Goal: Task Accomplishment & Management: Manage account settings

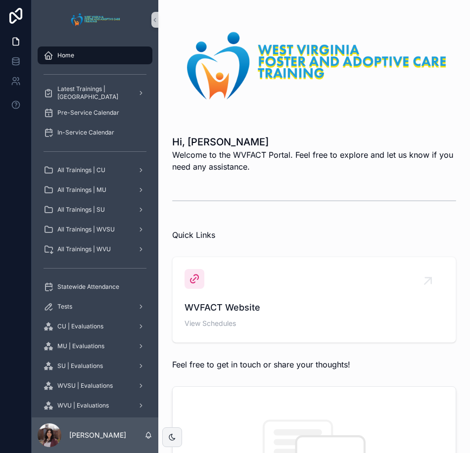
click at [340, 90] on img "scrollable content" at bounding box center [314, 66] width 284 height 84
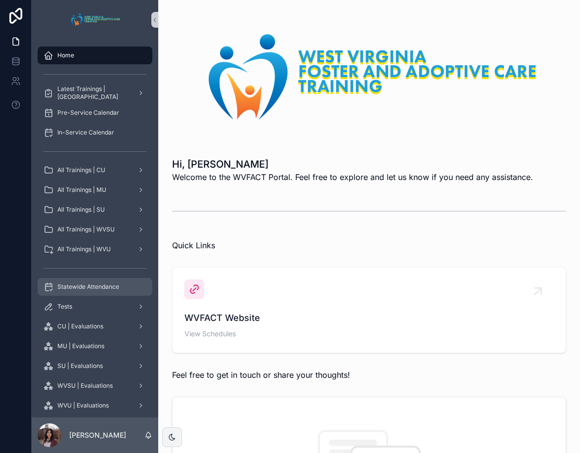
click at [80, 292] on div "Statewide Attendance" at bounding box center [94, 287] width 103 height 16
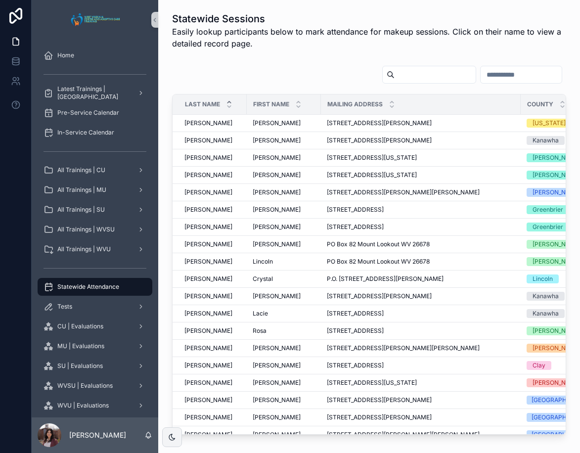
click at [500, 68] on input "scrollable content" at bounding box center [520, 75] width 81 height 14
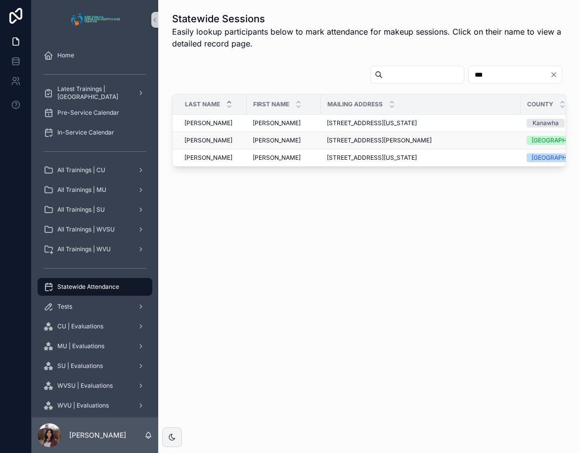
type input "***"
click at [259, 142] on span "[PERSON_NAME]" at bounding box center [277, 140] width 48 height 8
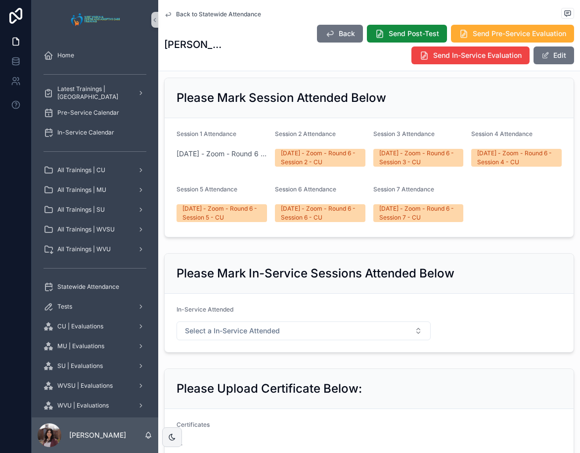
scroll to position [494, 0]
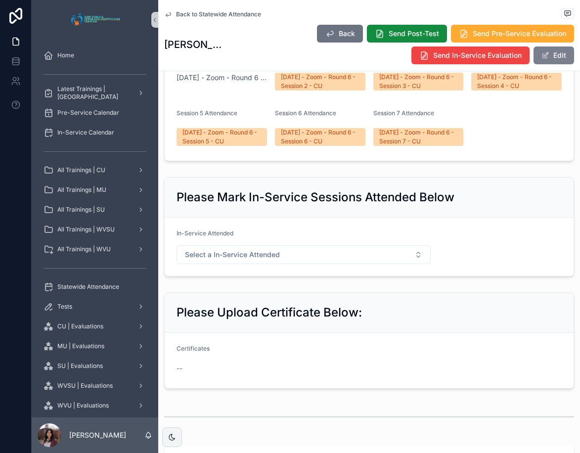
click at [553, 53] on button "Edit" at bounding box center [553, 55] width 41 height 18
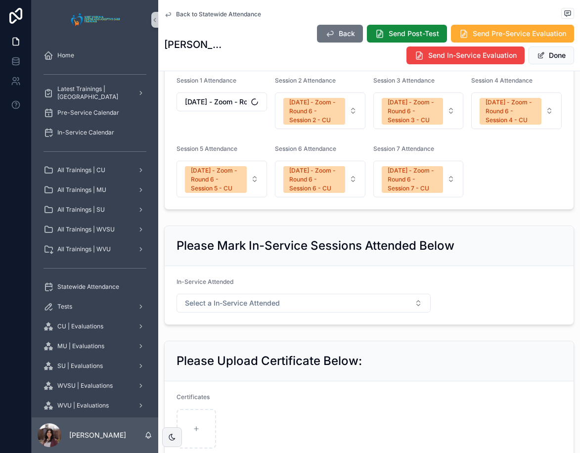
scroll to position [517, 0]
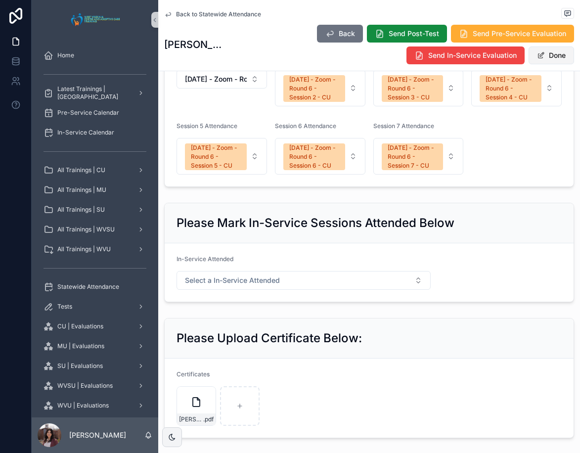
click at [545, 62] on button "Done" at bounding box center [550, 55] width 45 height 18
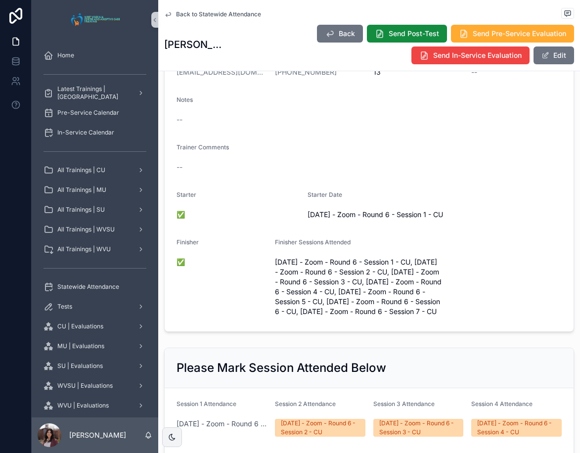
scroll to position [0, 0]
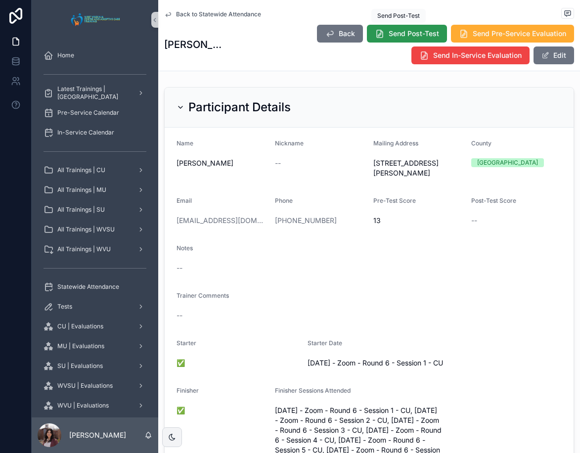
click at [394, 35] on span "Send Post-Test" at bounding box center [413, 34] width 50 height 10
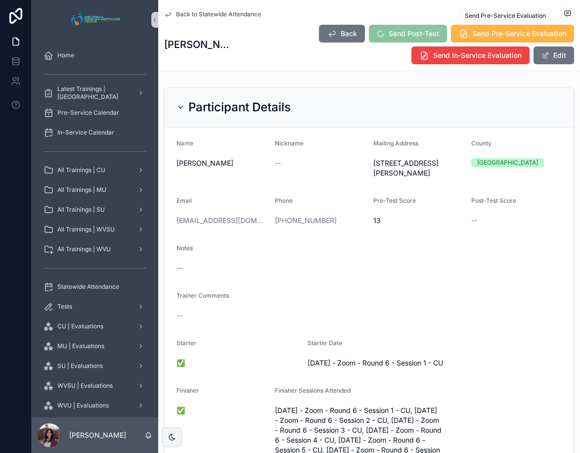
click at [502, 29] on span "Send Pre-Service Evaluation" at bounding box center [518, 34] width 93 height 10
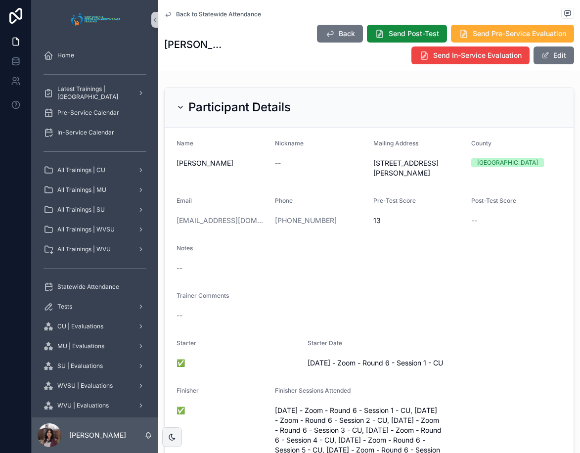
click at [231, 12] on span "Back to Statewide Attendance" at bounding box center [218, 14] width 85 height 8
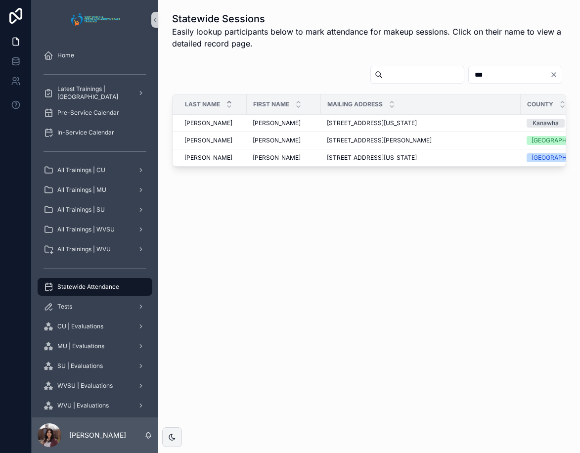
click at [495, 69] on input "***" at bounding box center [509, 75] width 81 height 14
click at [494, 69] on input "***" at bounding box center [509, 75] width 81 height 14
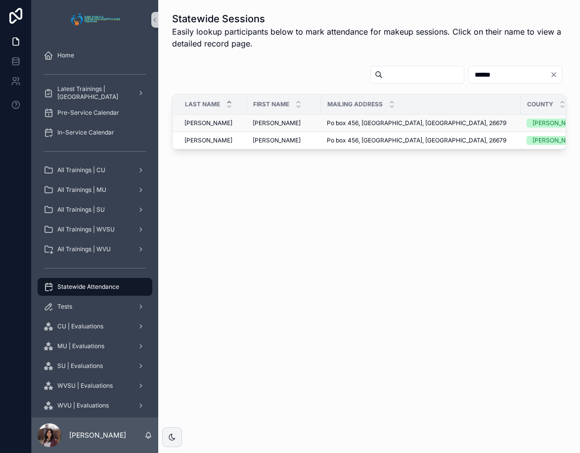
type input "******"
click at [268, 127] on span "[PERSON_NAME]" at bounding box center [277, 123] width 48 height 8
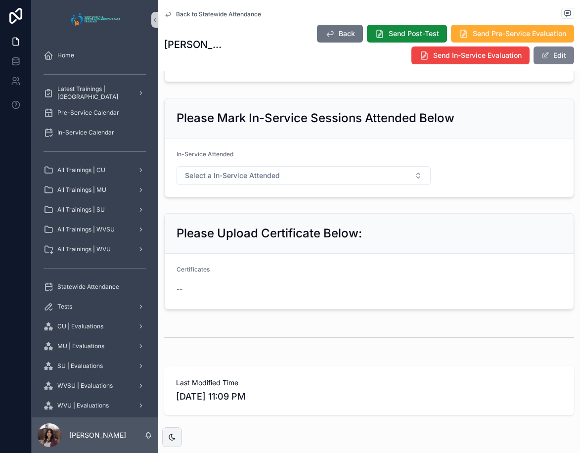
click at [548, 55] on button "Edit" at bounding box center [553, 55] width 41 height 18
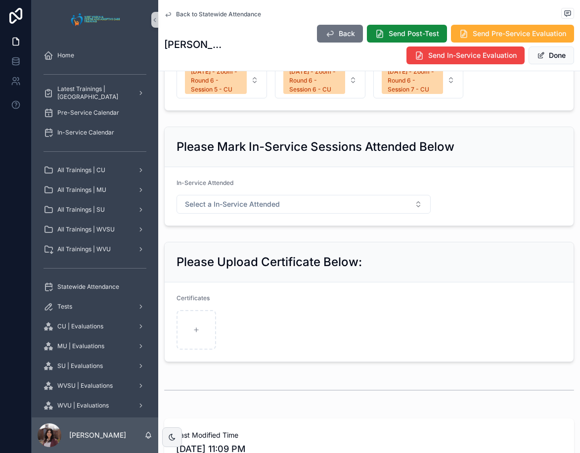
scroll to position [616, 0]
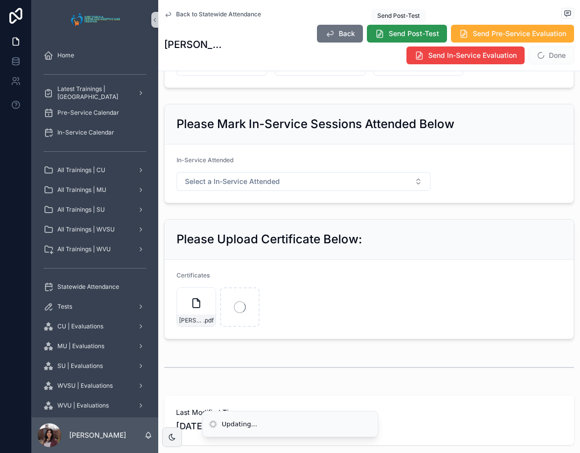
click at [416, 37] on span "Send Post-Test" at bounding box center [413, 34] width 50 height 10
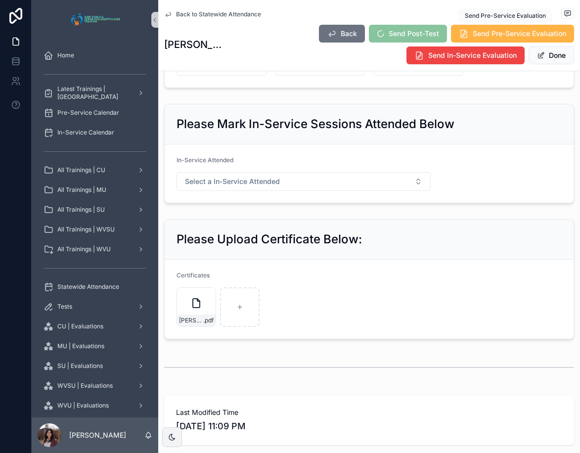
click at [517, 36] on span "Send Pre-Service Evaluation" at bounding box center [518, 34] width 93 height 10
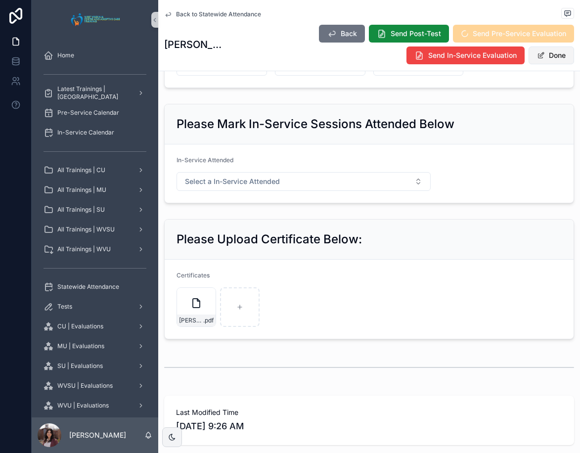
click at [546, 56] on button "Done" at bounding box center [550, 55] width 45 height 18
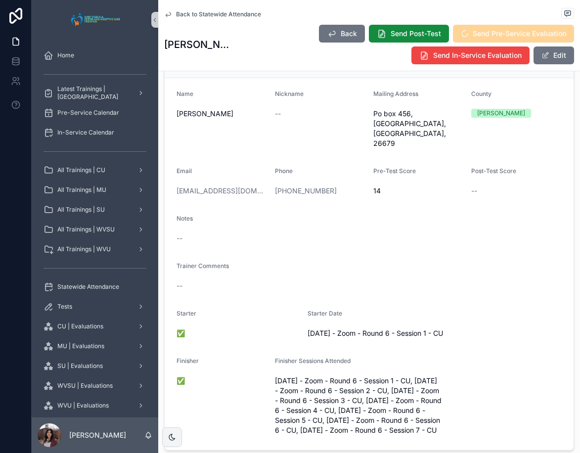
scroll to position [0, 0]
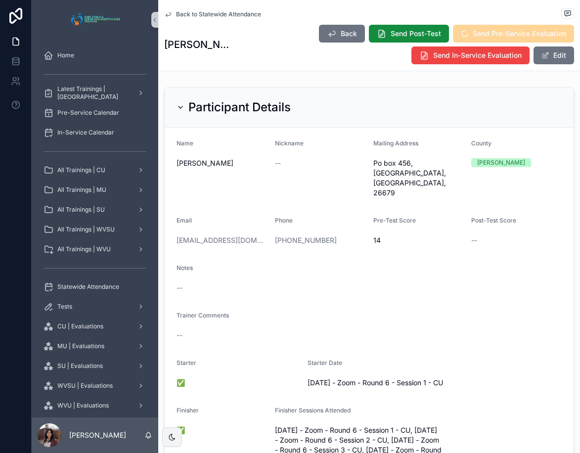
click at [240, 14] on span "Back to Statewide Attendance" at bounding box center [218, 14] width 85 height 8
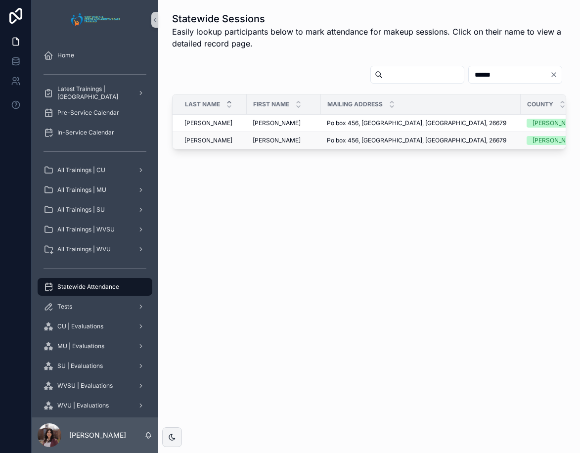
click at [262, 140] on span "[PERSON_NAME]" at bounding box center [277, 140] width 48 height 8
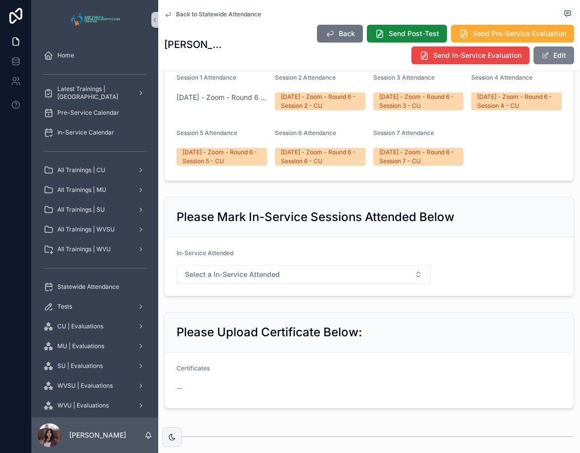
click at [549, 57] on button "Edit" at bounding box center [553, 55] width 41 height 18
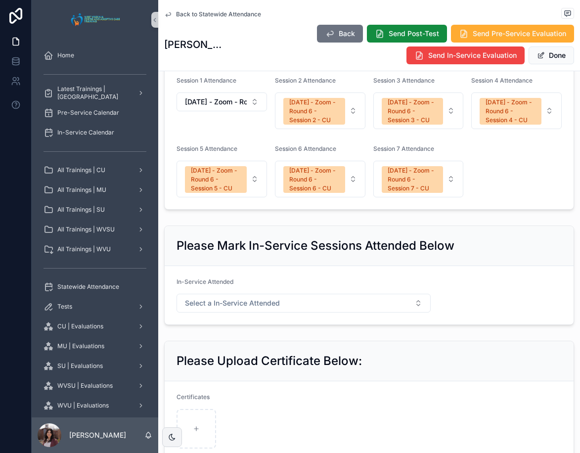
scroll to position [517, 0]
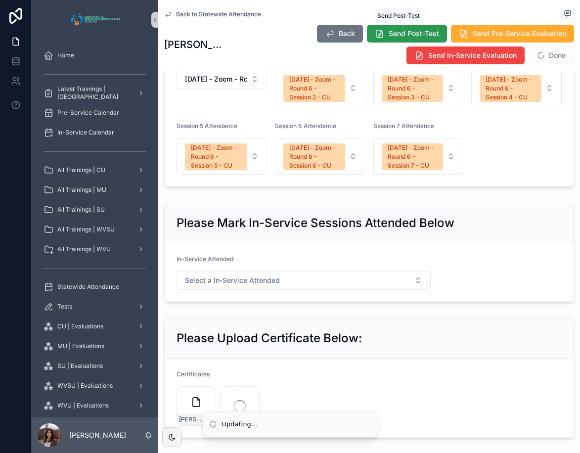
click at [411, 34] on span "Send Post-Test" at bounding box center [413, 34] width 50 height 10
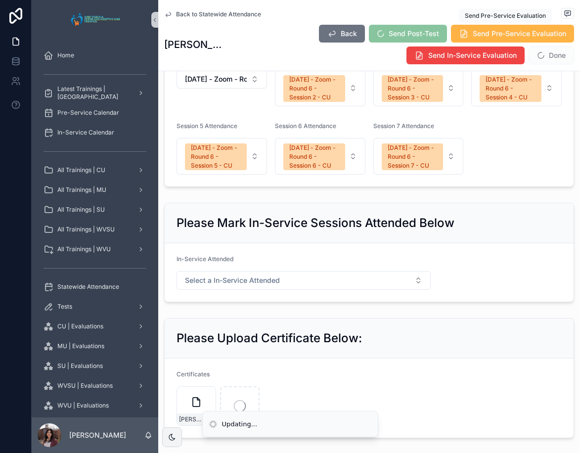
click at [479, 35] on span "Send Pre-Service Evaluation" at bounding box center [518, 34] width 93 height 10
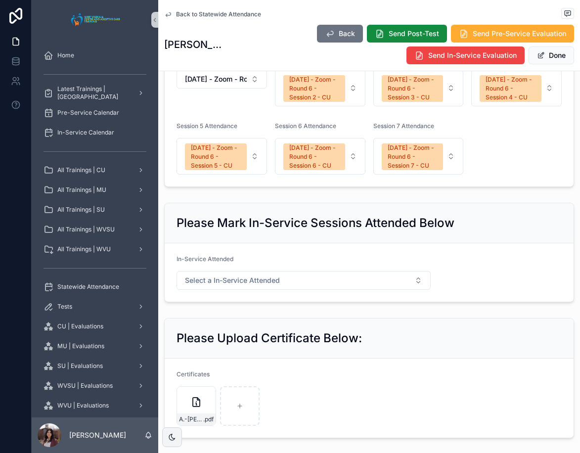
drag, startPoint x: 540, startPoint y: 60, endPoint x: 547, endPoint y: 72, distance: 13.5
click at [540, 60] on button "Done" at bounding box center [550, 55] width 45 height 18
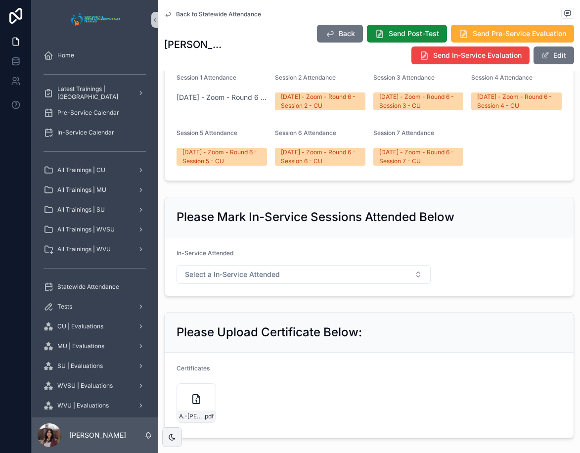
click at [234, 16] on span "Back to Statewide Attendance" at bounding box center [218, 14] width 85 height 8
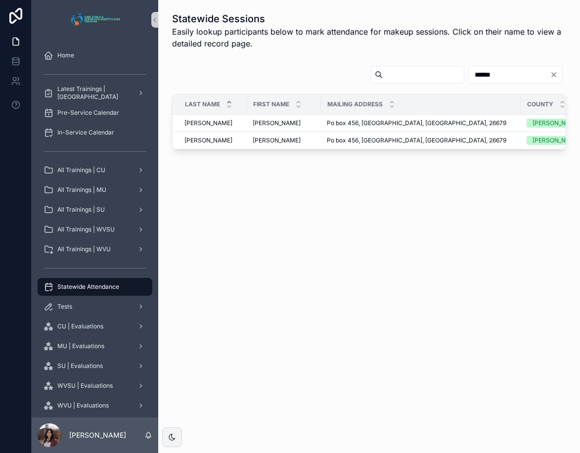
click at [484, 69] on input "******" at bounding box center [509, 75] width 81 height 14
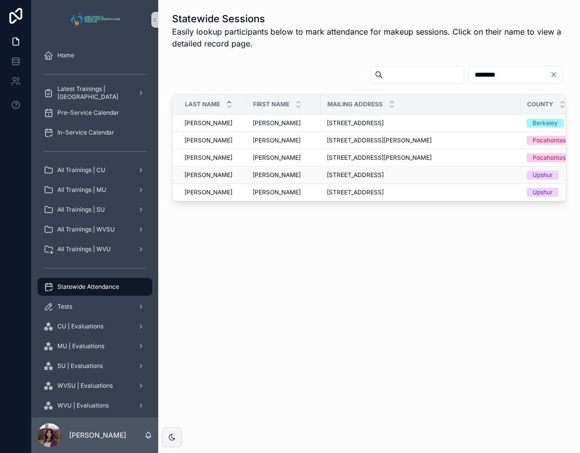
type input "********"
click at [268, 177] on span "[PERSON_NAME]" at bounding box center [277, 175] width 48 height 8
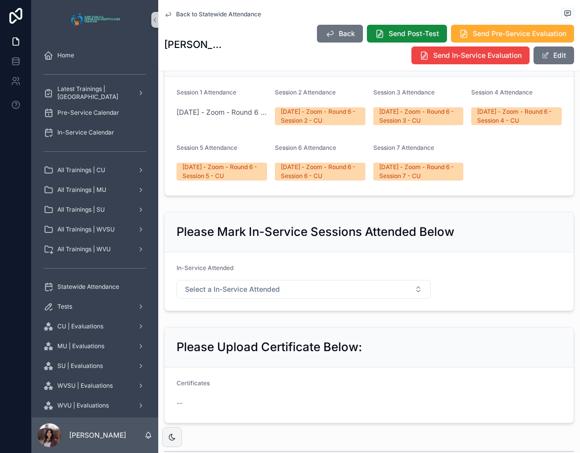
scroll to position [415, 0]
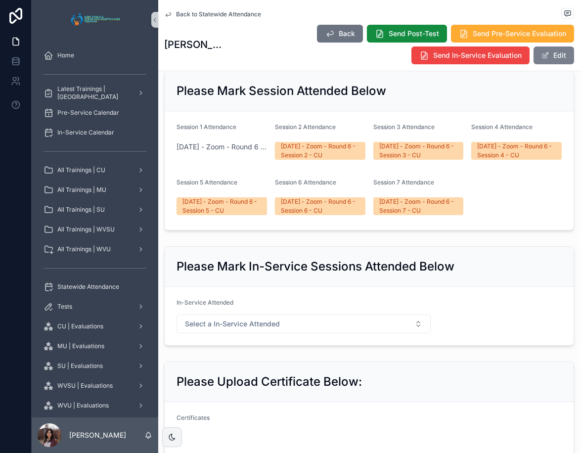
click at [541, 55] on span "scrollable content" at bounding box center [545, 55] width 8 height 8
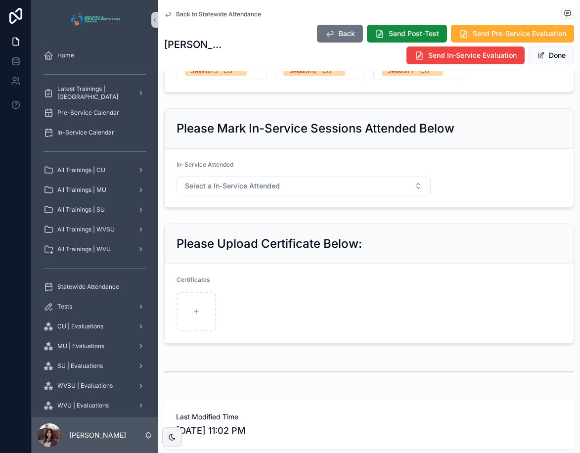
scroll to position [636, 0]
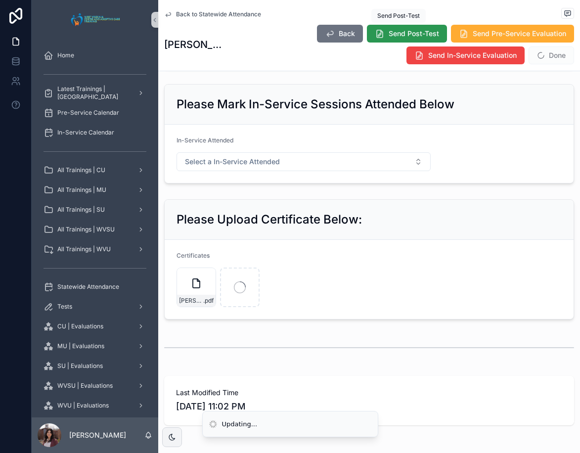
click at [417, 36] on span "Send Post-Test" at bounding box center [413, 34] width 50 height 10
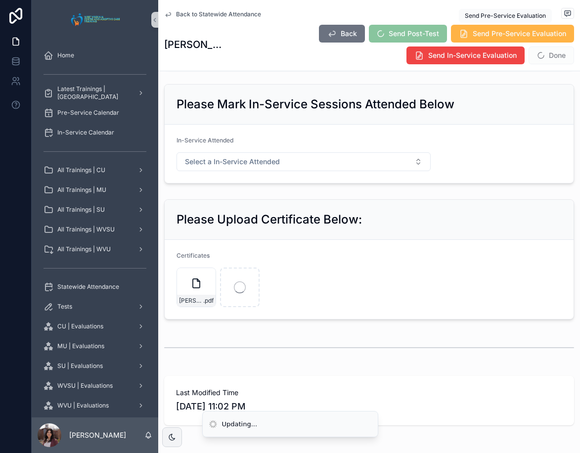
click at [493, 38] on span "Send Pre-Service Evaluation" at bounding box center [518, 34] width 93 height 10
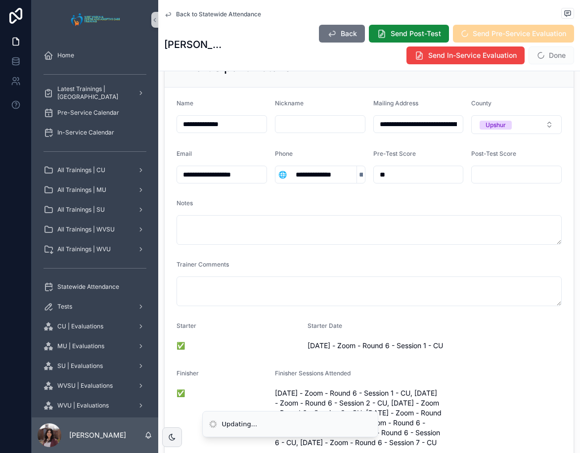
scroll to position [0, 0]
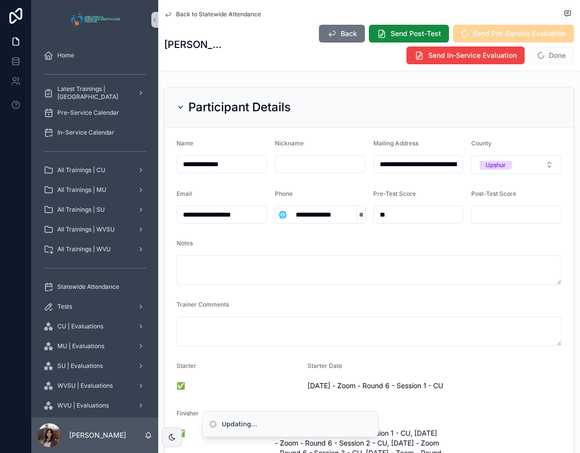
click at [526, 103] on div "Participant Details" at bounding box center [368, 107] width 385 height 16
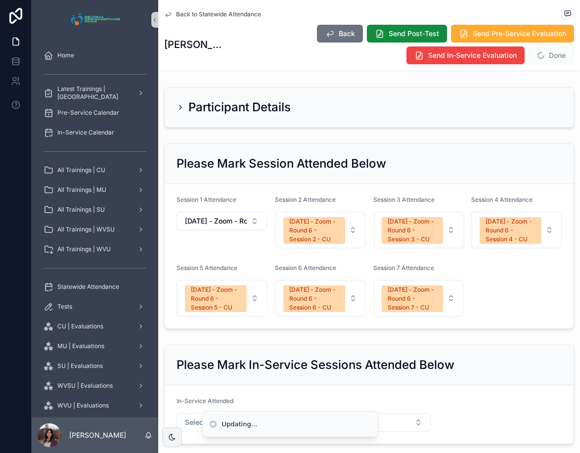
click at [526, 103] on div "Participant Details" at bounding box center [368, 107] width 385 height 16
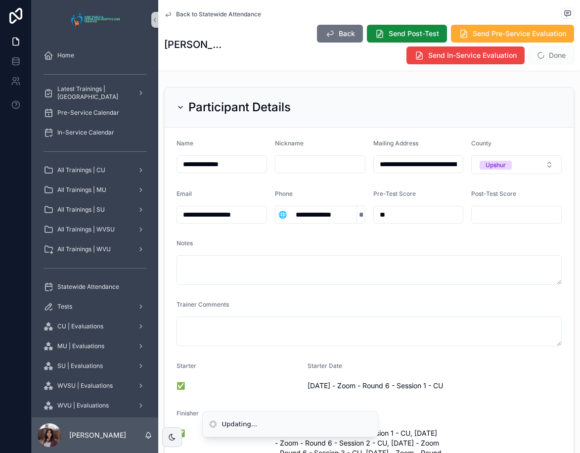
click at [282, 47] on div "Back Send Post-Test Send Pre-Service Evaluation Send In-Service Evaluation Done" at bounding box center [401, 44] width 346 height 41
drag, startPoint x: 548, startPoint y: 58, endPoint x: 540, endPoint y: 70, distance: 14.3
click at [548, 58] on button "Done" at bounding box center [550, 55] width 45 height 18
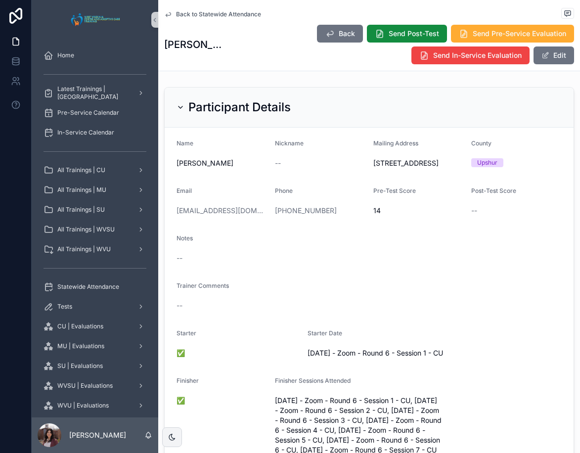
click at [241, 12] on span "Back to Statewide Attendance" at bounding box center [218, 14] width 85 height 8
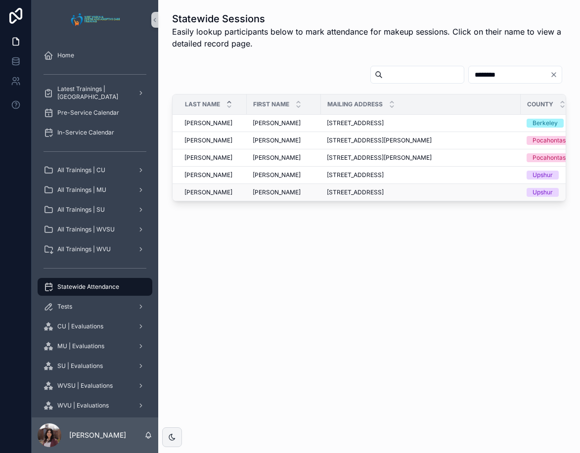
click at [269, 193] on span "[PERSON_NAME]" at bounding box center [277, 192] width 48 height 8
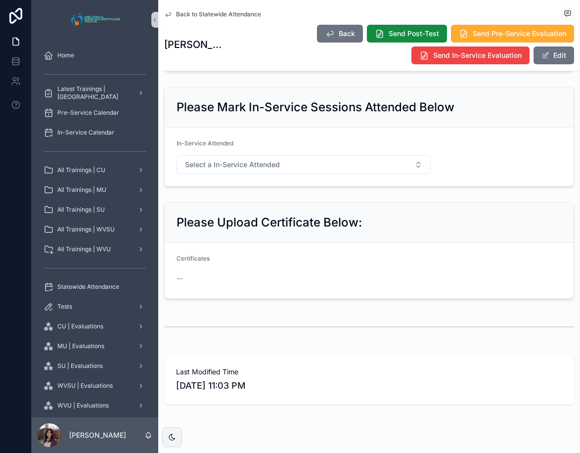
scroll to position [593, 0]
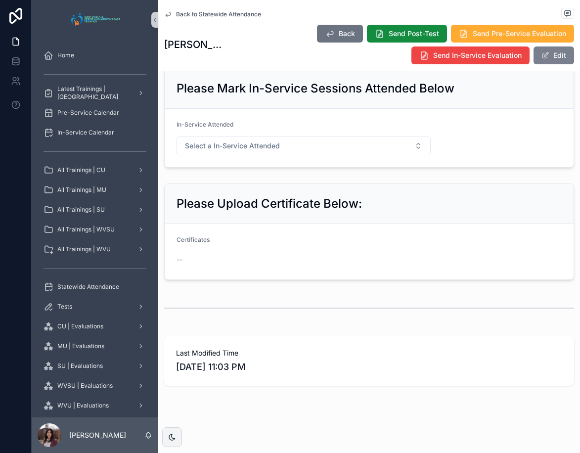
click at [546, 54] on button "Edit" at bounding box center [553, 55] width 41 height 18
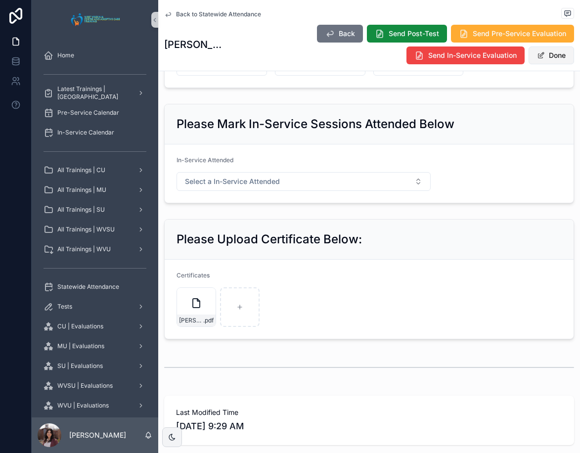
click at [558, 57] on button "Done" at bounding box center [550, 55] width 45 height 18
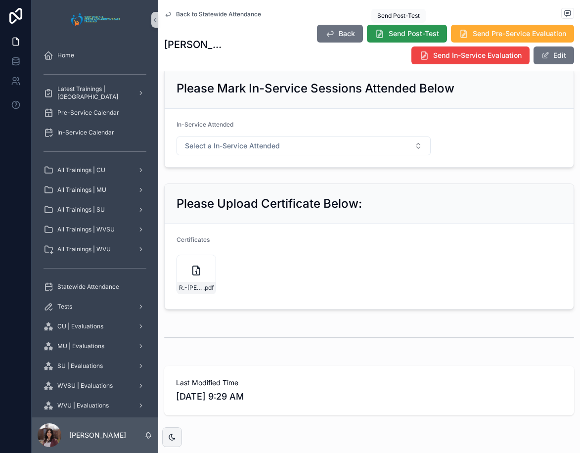
click at [413, 31] on span "Send Post-Test" at bounding box center [413, 34] width 50 height 10
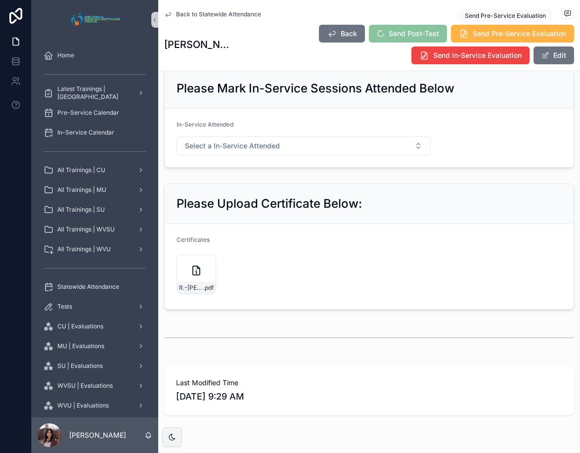
click at [489, 38] on span "Send Pre-Service Evaluation" at bounding box center [518, 34] width 93 height 10
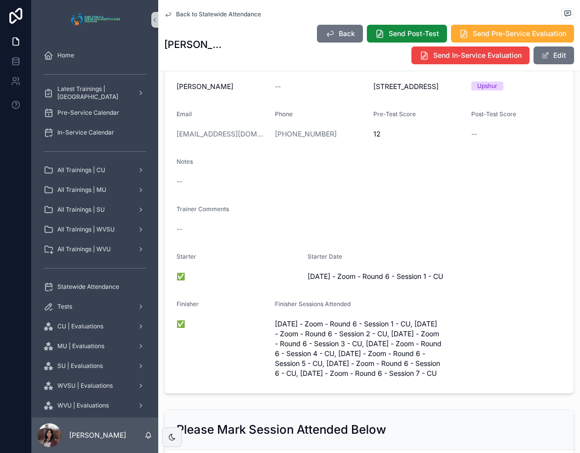
scroll to position [0, 0]
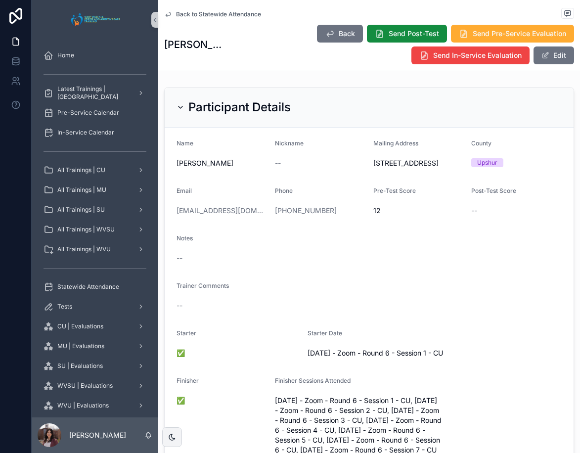
click at [222, 11] on span "Back to Statewide Attendance" at bounding box center [218, 14] width 85 height 8
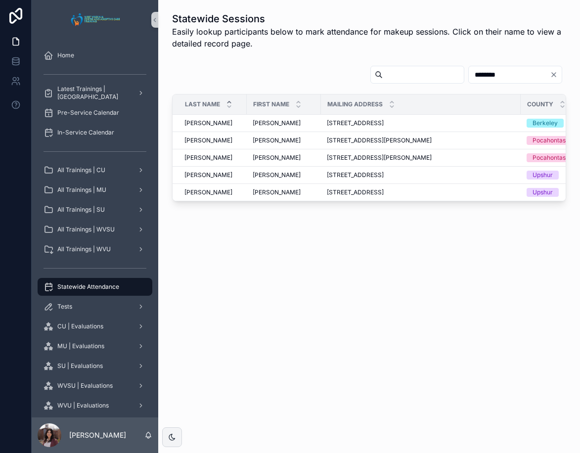
click at [490, 70] on input "********" at bounding box center [509, 75] width 81 height 14
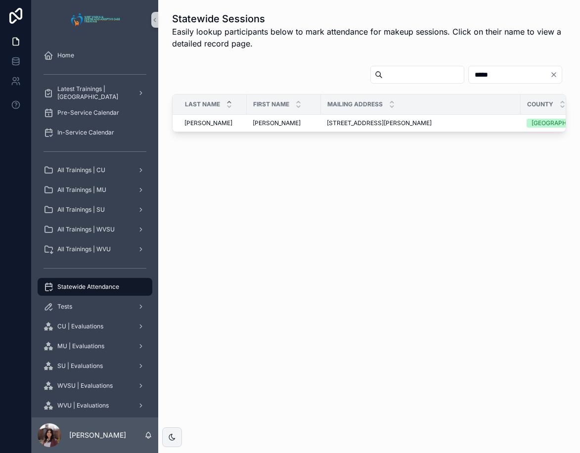
type input "*****"
click at [498, 123] on div "[STREET_ADDRESS][PERSON_NAME] [STREET_ADDRESS][PERSON_NAME]" at bounding box center [421, 123] width 188 height 8
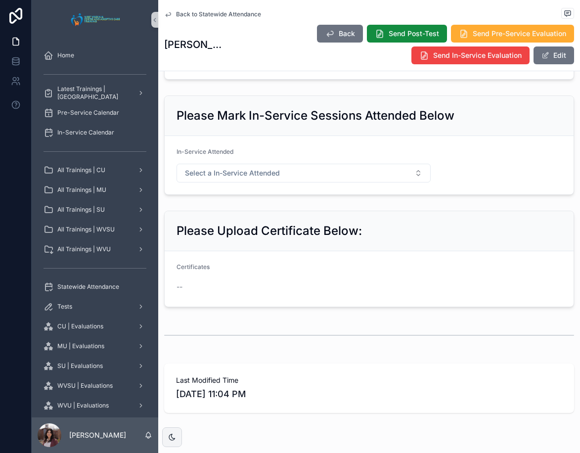
scroll to position [613, 0]
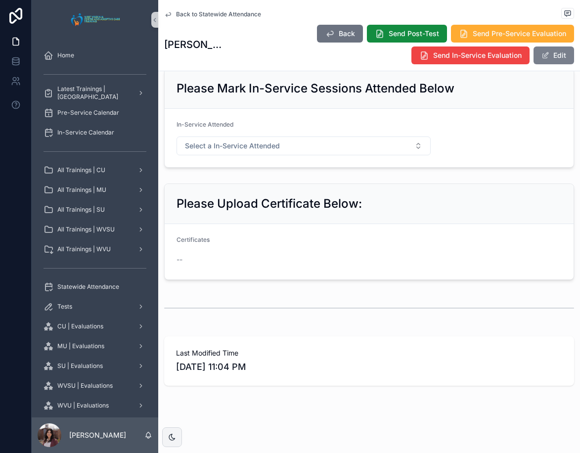
click at [541, 60] on button "Edit" at bounding box center [553, 55] width 41 height 18
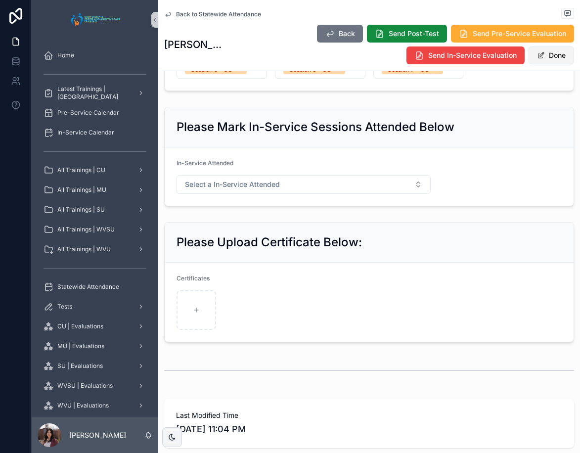
scroll to position [648, 0]
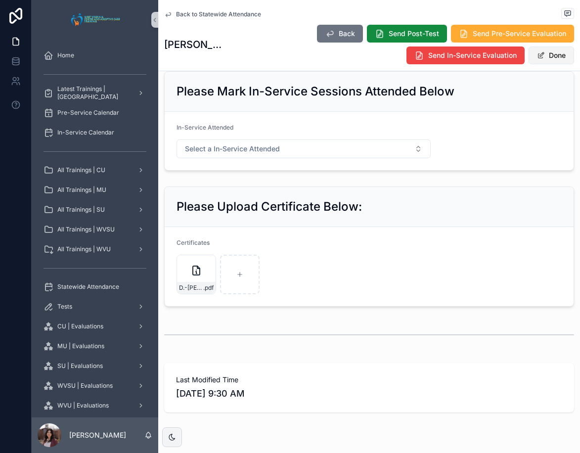
click at [534, 66] on div "Back to Statewide Attendance [PERSON_NAME] Back Send Post-Test Send Pre-Service…" at bounding box center [369, 35] width 410 height 71
click at [548, 55] on button "Done" at bounding box center [550, 55] width 45 height 18
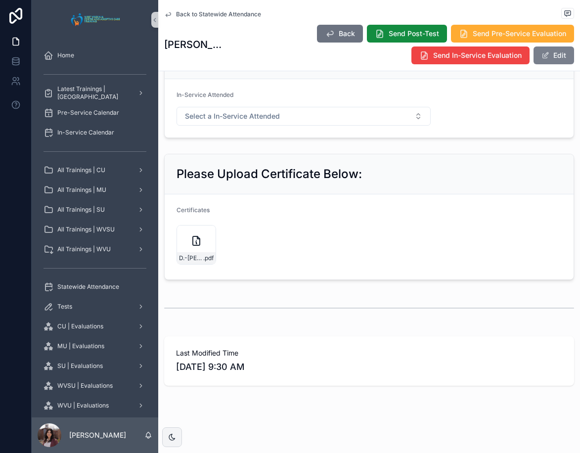
scroll to position [613, 0]
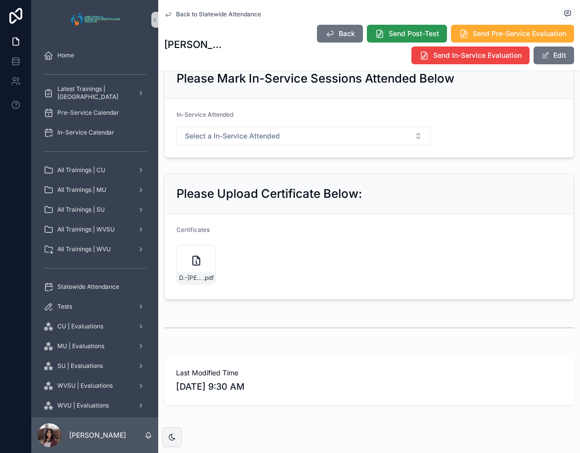
click at [408, 33] on span "Send Post-Test" at bounding box center [413, 34] width 50 height 10
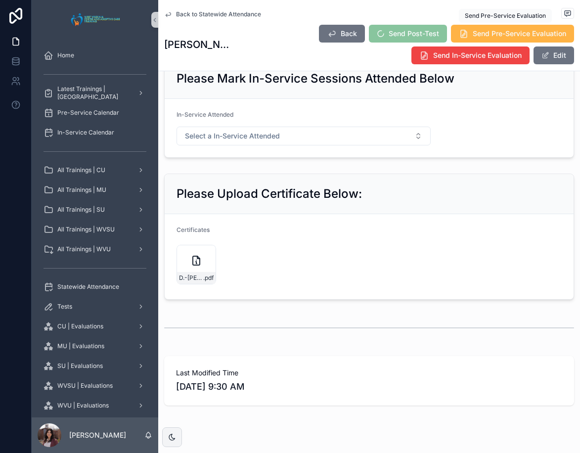
click at [487, 33] on span "Send Pre-Service Evaluation" at bounding box center [518, 34] width 93 height 10
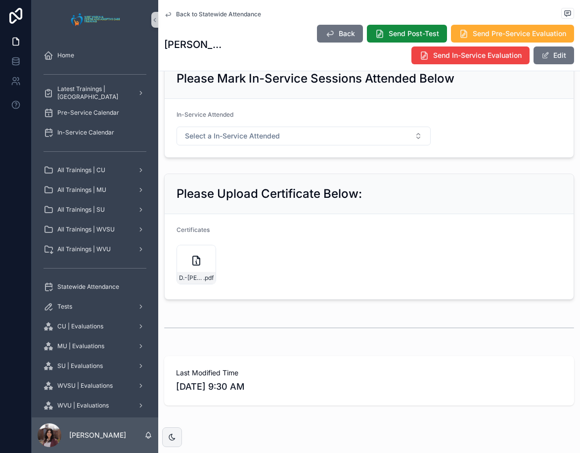
click at [245, 14] on span "Back to Statewide Attendance" at bounding box center [218, 14] width 85 height 8
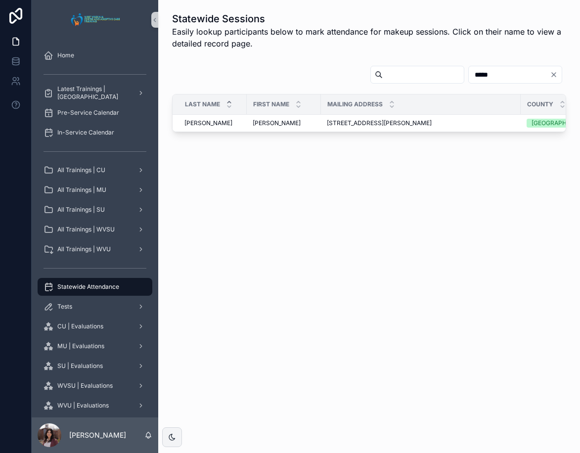
click at [469, 73] on input "*****" at bounding box center [509, 75] width 81 height 14
type input "**********"
click at [266, 122] on span "[PERSON_NAME]" at bounding box center [277, 123] width 48 height 8
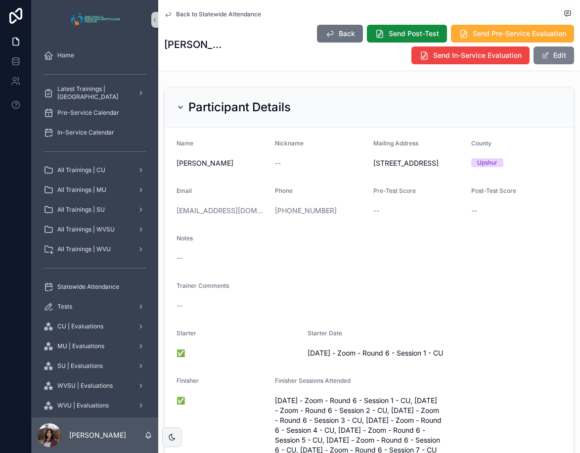
click at [557, 57] on button "Edit" at bounding box center [553, 55] width 41 height 18
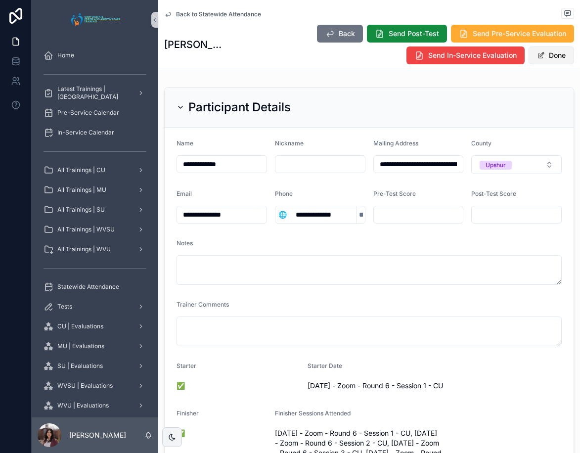
click at [551, 59] on button "Done" at bounding box center [550, 55] width 45 height 18
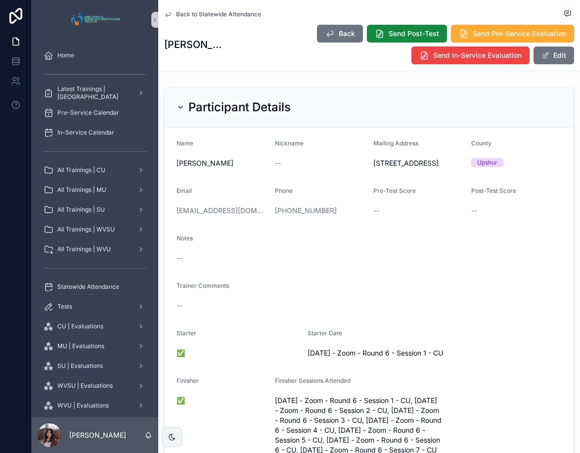
drag, startPoint x: 210, startPoint y: 222, endPoint x: 367, endPoint y: 282, distance: 168.8
click at [367, 282] on form "Name [PERSON_NAME] Nickname -- Mailing Address [STREET_ADDRESS][GEOGRAPHIC_DATA…" at bounding box center [369, 299] width 409 height 342
click at [399, 31] on span "Send Post-Test" at bounding box center [413, 34] width 50 height 10
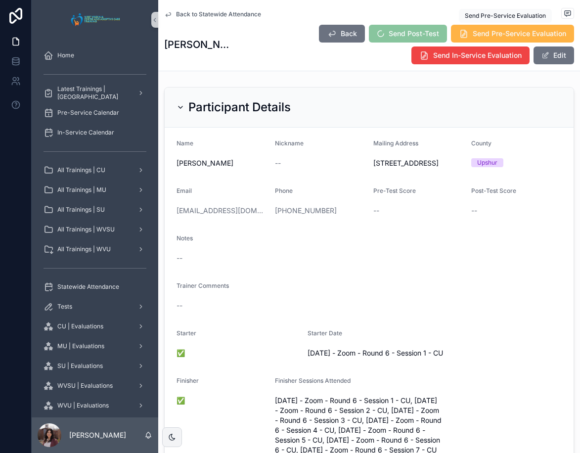
click at [507, 31] on span "Send Pre-Service Evaluation" at bounding box center [518, 34] width 93 height 10
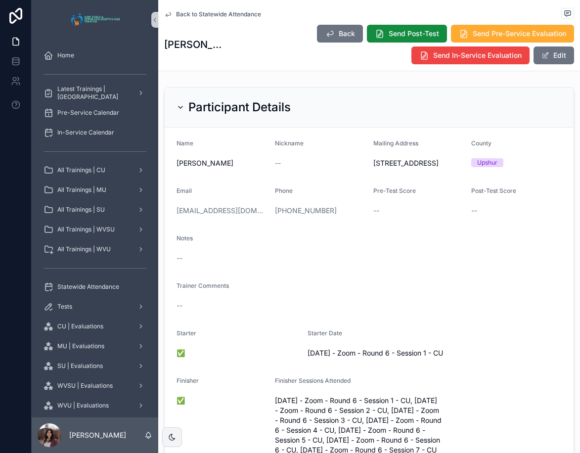
click at [222, 17] on span "Back to Statewide Attendance" at bounding box center [218, 14] width 85 height 8
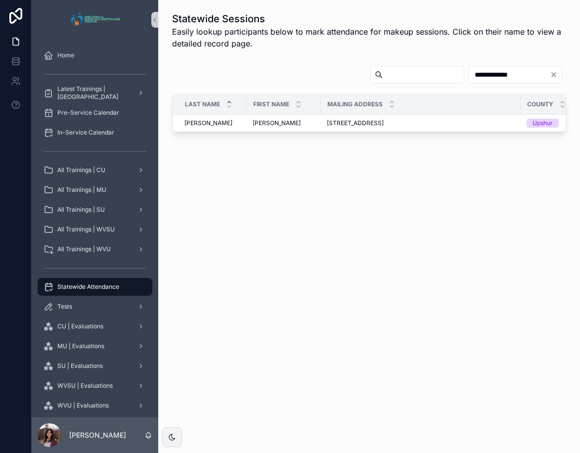
click at [476, 74] on input "**********" at bounding box center [509, 75] width 81 height 14
type input "******"
click at [256, 128] on td "[PERSON_NAME] [PERSON_NAME]" at bounding box center [284, 123] width 74 height 17
click at [257, 125] on span "[PERSON_NAME]" at bounding box center [277, 123] width 48 height 8
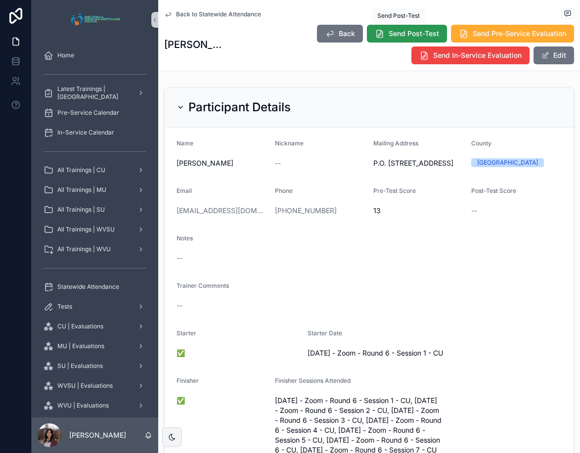
click at [394, 32] on span "Send Post-Test" at bounding box center [413, 34] width 50 height 10
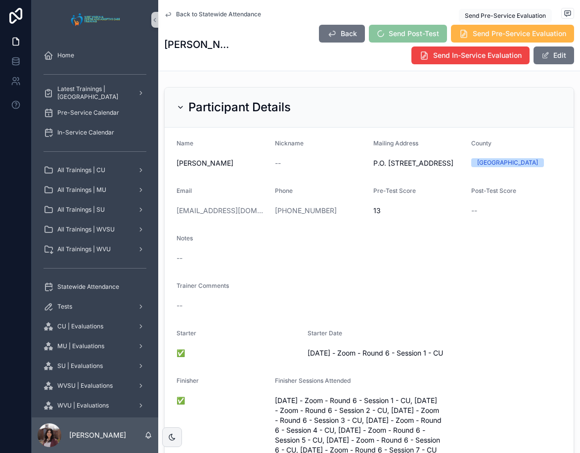
click at [527, 31] on span "Send Pre-Service Evaluation" at bounding box center [518, 34] width 93 height 10
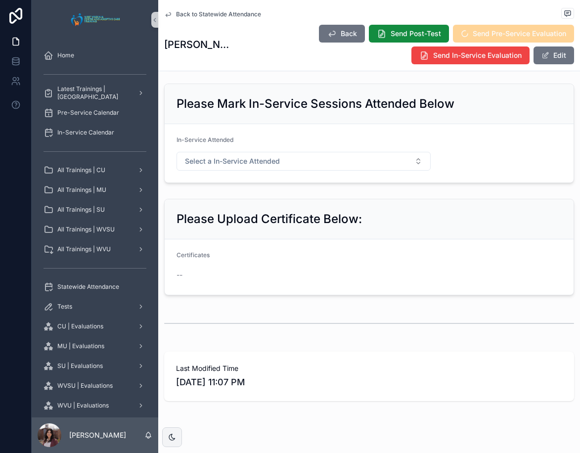
scroll to position [613, 0]
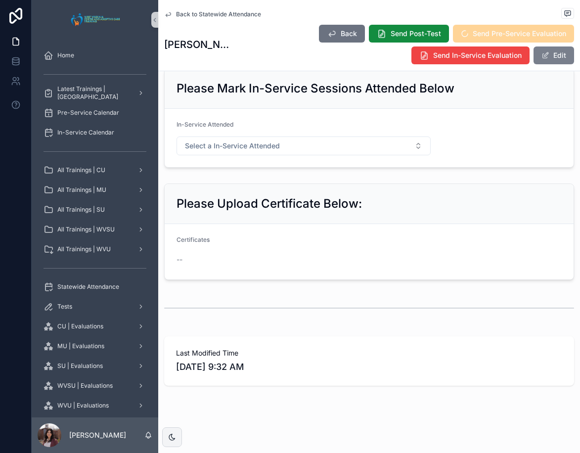
click at [541, 58] on span "scrollable content" at bounding box center [545, 55] width 8 height 8
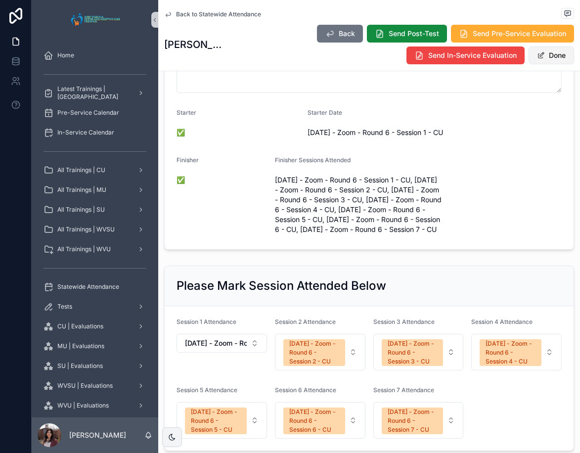
click at [545, 60] on button "Done" at bounding box center [550, 55] width 45 height 18
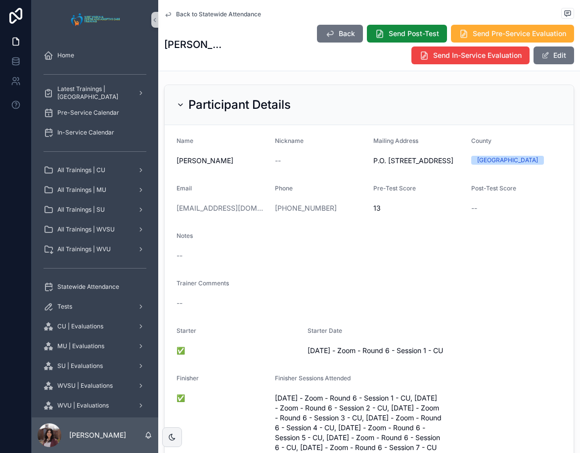
scroll to position [0, 0]
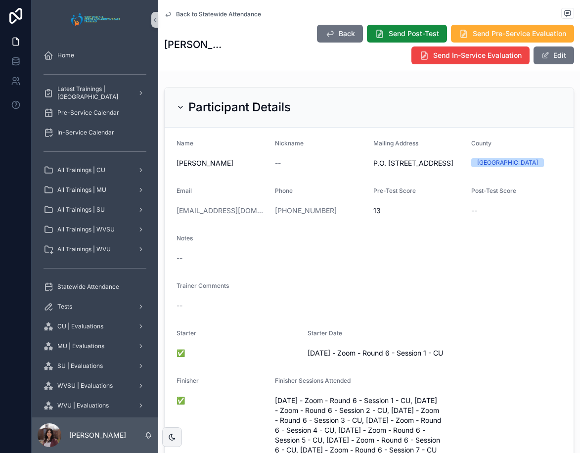
click at [240, 13] on span "Back to Statewide Attendance" at bounding box center [218, 14] width 85 height 8
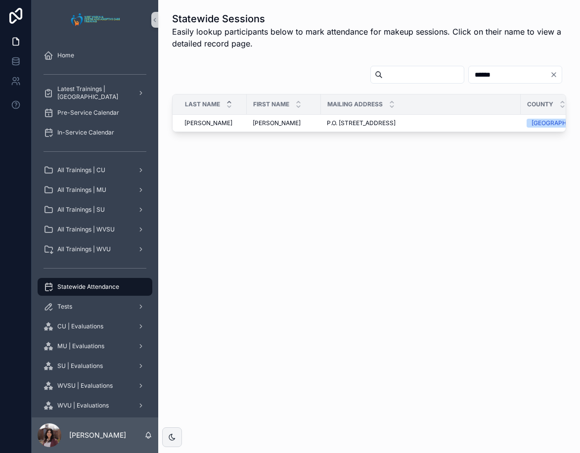
click at [498, 72] on input "******" at bounding box center [509, 75] width 81 height 14
type input "*******"
click at [270, 121] on div "[PERSON_NAME] [PERSON_NAME]" at bounding box center [284, 123] width 62 height 8
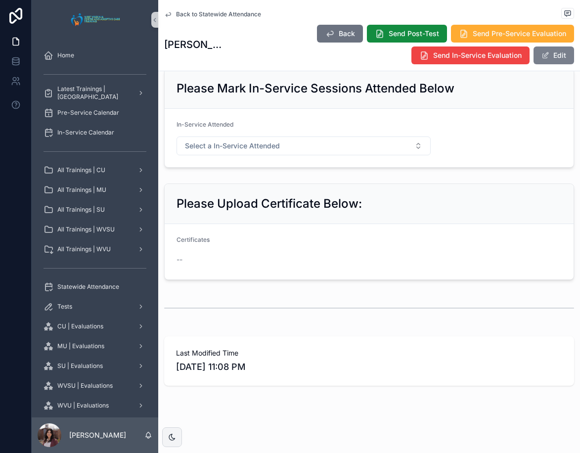
click at [544, 61] on button "Edit" at bounding box center [553, 55] width 41 height 18
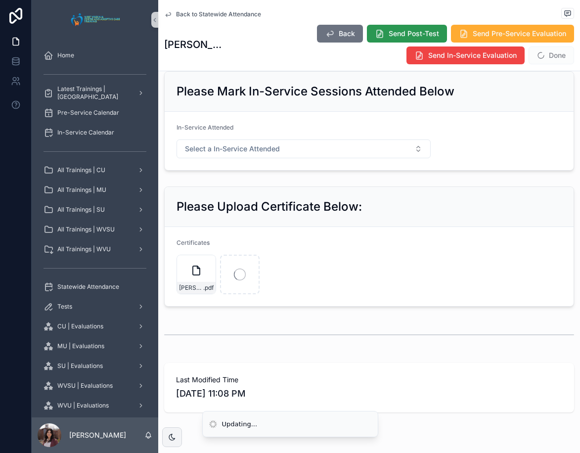
click at [388, 33] on span "Send Post-Test" at bounding box center [413, 34] width 50 height 10
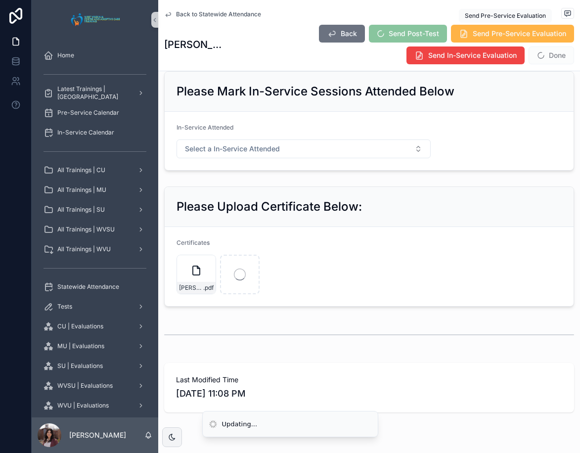
click at [476, 35] on span "Send Pre-Service Evaluation" at bounding box center [518, 34] width 93 height 10
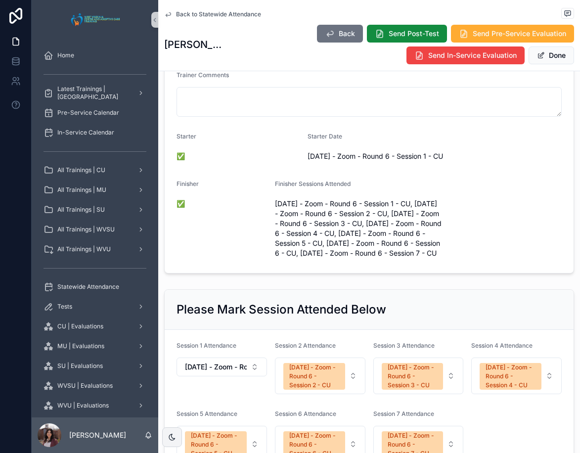
scroll to position [154, 0]
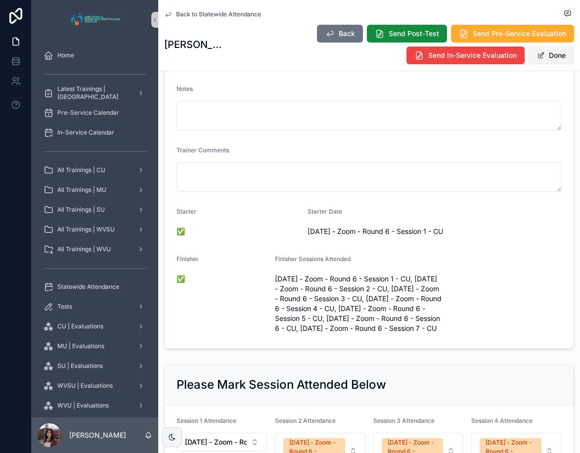
click at [537, 57] on span "scrollable content" at bounding box center [541, 55] width 8 height 8
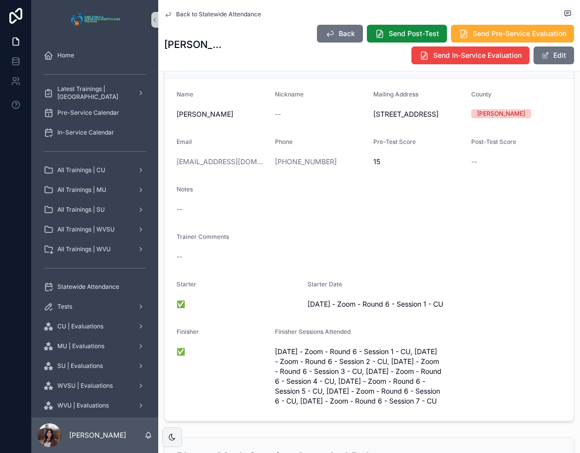
scroll to position [0, 0]
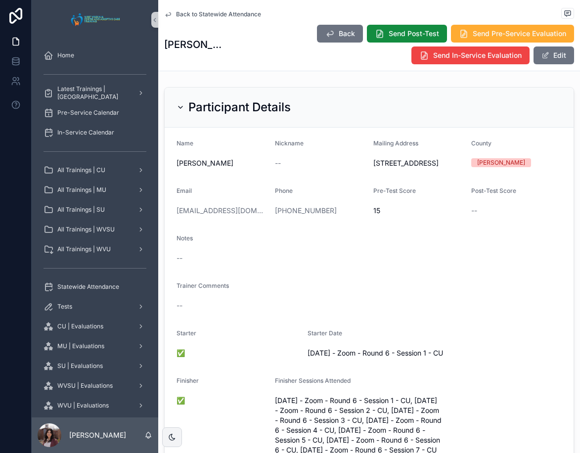
click at [253, 19] on div "Back to Statewide Attendance" at bounding box center [369, 14] width 410 height 12
click at [249, 16] on span "Back to Statewide Attendance" at bounding box center [218, 14] width 85 height 8
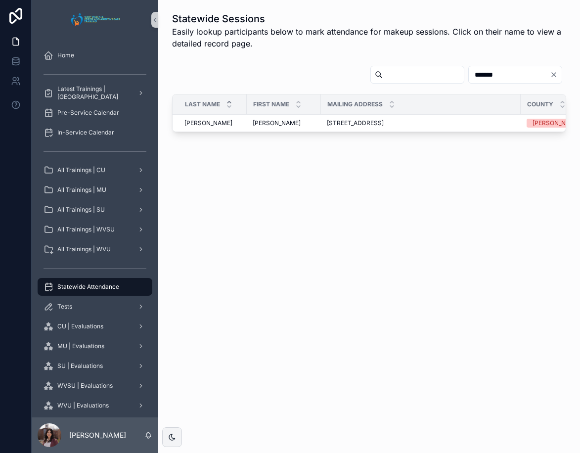
click at [485, 75] on input "*******" at bounding box center [509, 75] width 81 height 14
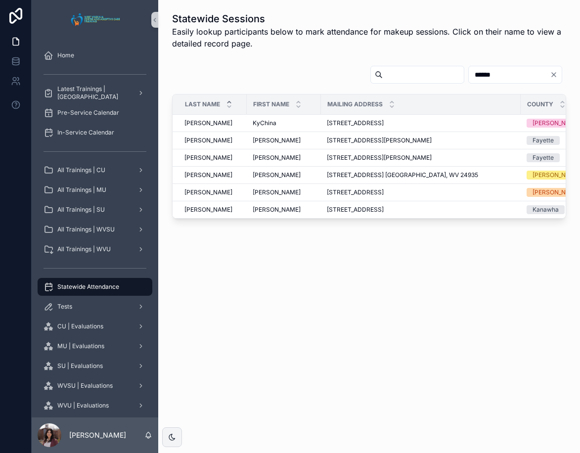
type input "******"
click at [271, 190] on span "[PERSON_NAME]" at bounding box center [277, 192] width 48 height 8
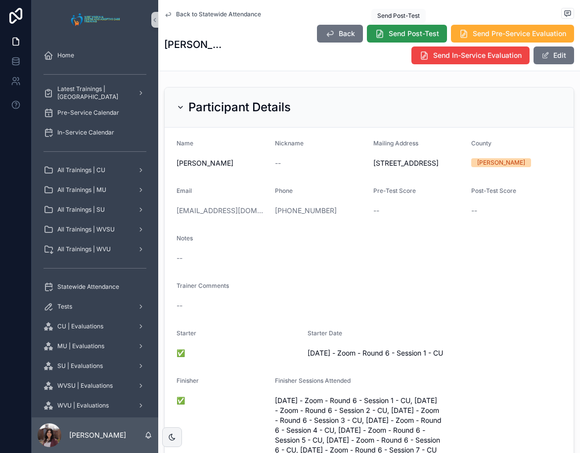
click at [406, 36] on span "Send Post-Test" at bounding box center [413, 34] width 50 height 10
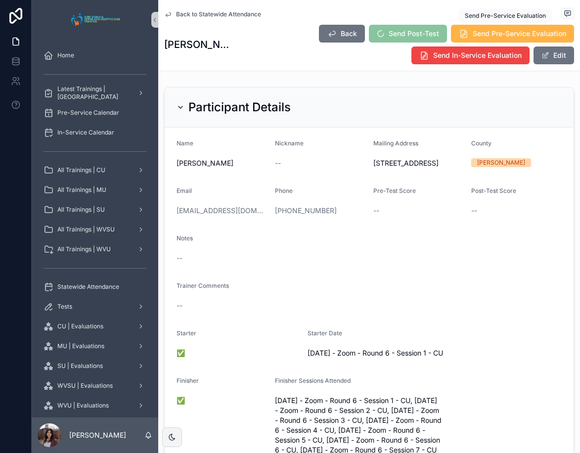
click at [490, 35] on span "Send Pre-Service Evaluation" at bounding box center [518, 34] width 93 height 10
click at [551, 60] on button "Edit" at bounding box center [553, 55] width 41 height 18
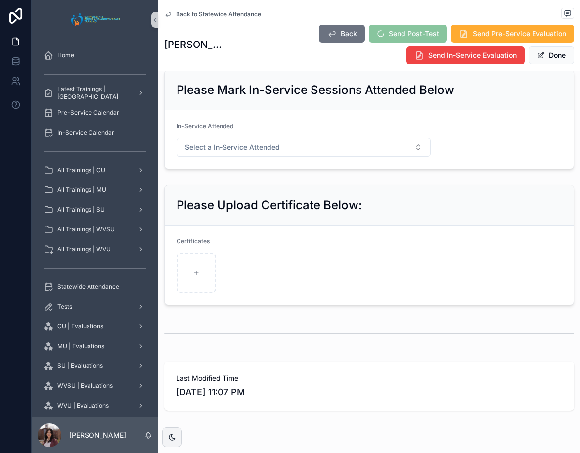
scroll to position [685, 0]
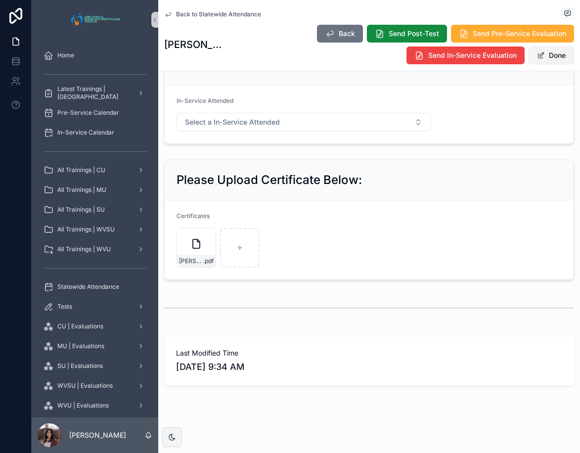
click at [548, 54] on button "Done" at bounding box center [550, 55] width 45 height 18
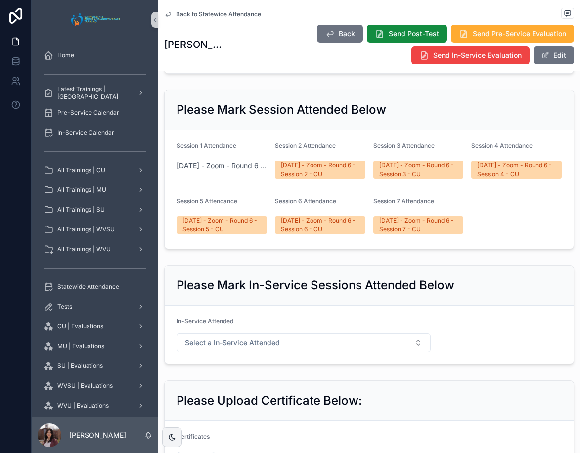
scroll to position [544, 0]
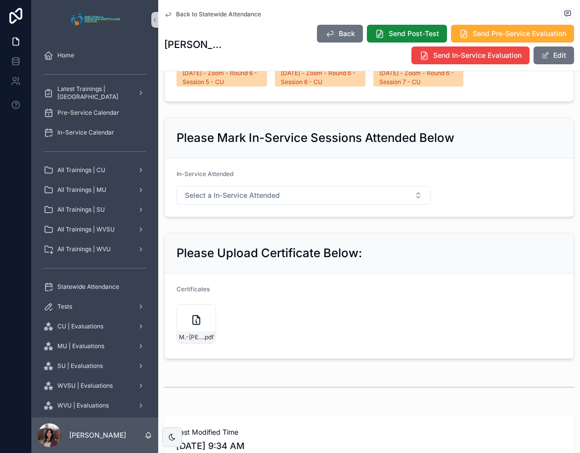
click at [244, 16] on span "Back to Statewide Attendance" at bounding box center [218, 14] width 85 height 8
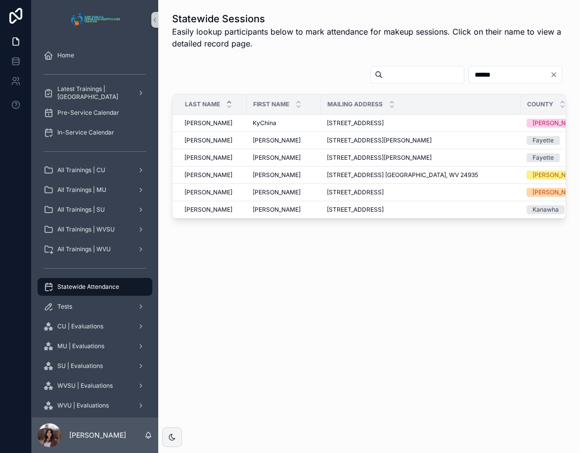
click at [469, 76] on input "******" at bounding box center [509, 75] width 81 height 14
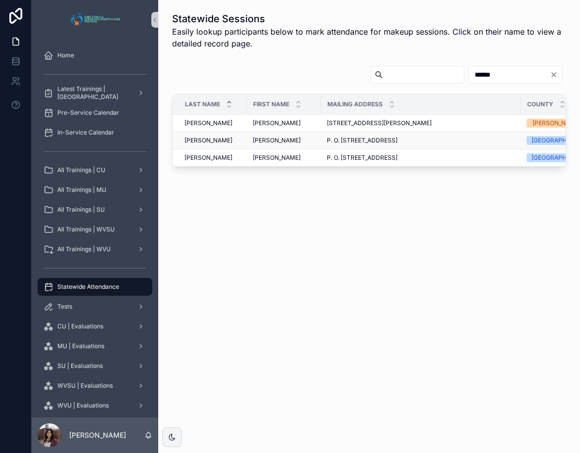
type input "******"
click at [259, 140] on span "[PERSON_NAME]" at bounding box center [277, 140] width 48 height 8
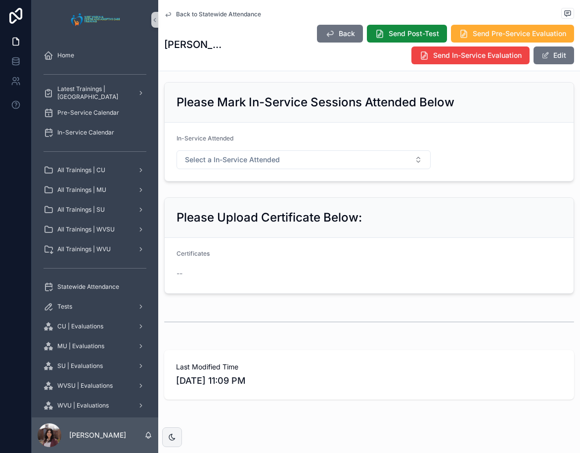
scroll to position [613, 0]
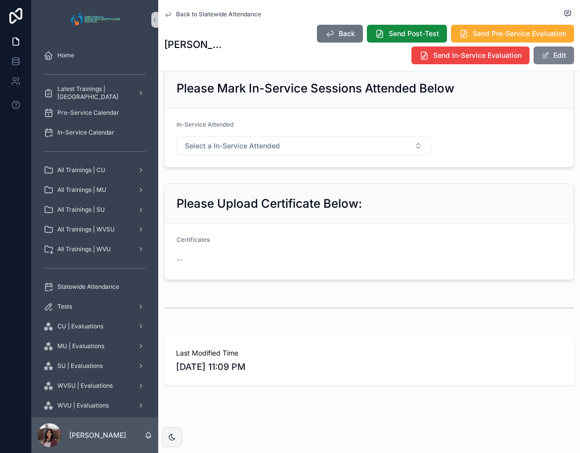
click at [541, 59] on span "scrollable content" at bounding box center [545, 55] width 8 height 8
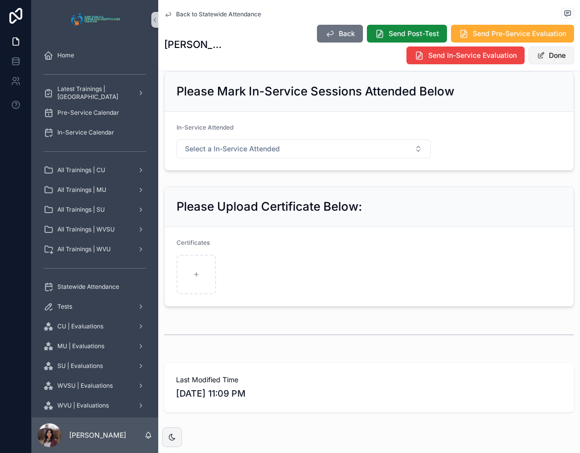
click at [541, 51] on button "Done" at bounding box center [550, 55] width 45 height 18
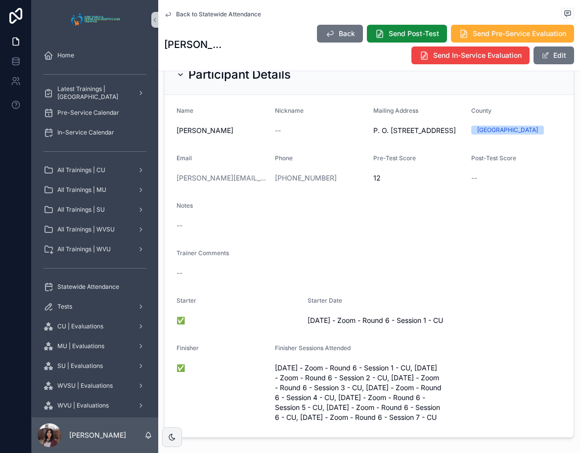
scroll to position [0, 0]
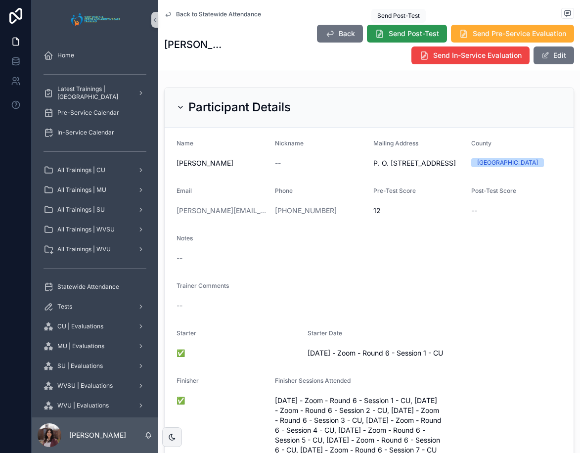
click at [403, 32] on span "Send Post-Test" at bounding box center [413, 34] width 50 height 10
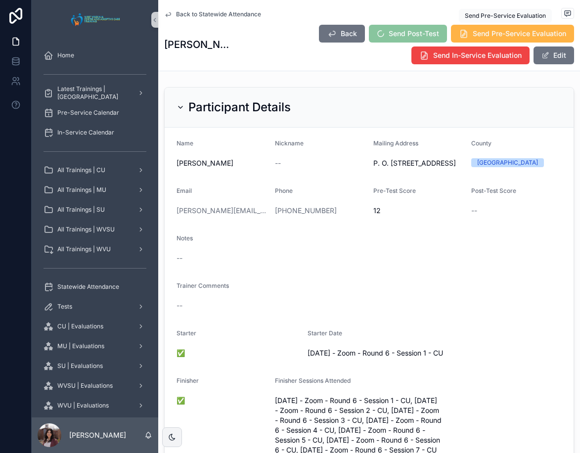
click at [493, 36] on span "Send Pre-Service Evaluation" at bounding box center [518, 34] width 93 height 10
click at [559, 58] on button "Edit" at bounding box center [553, 55] width 41 height 18
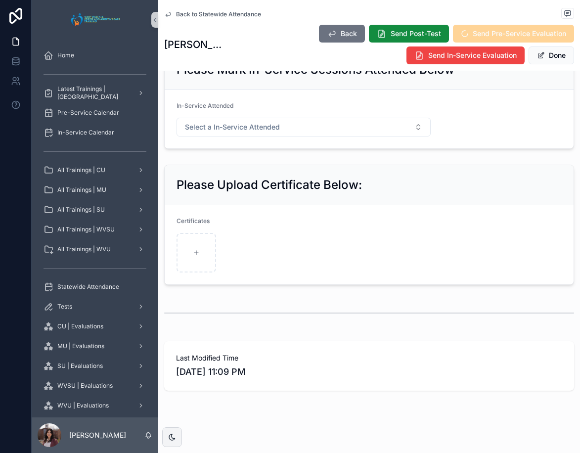
scroll to position [685, 0]
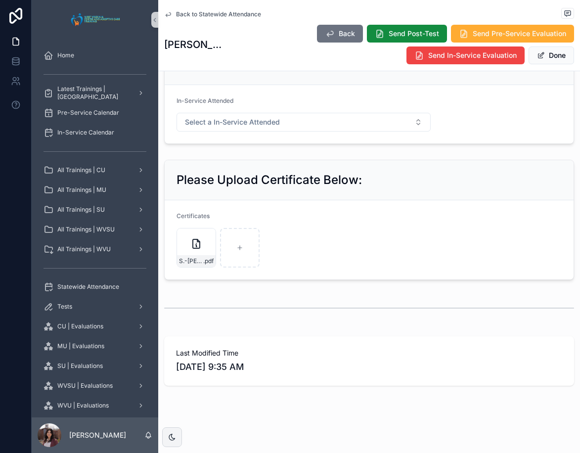
drag, startPoint x: 536, startPoint y: 62, endPoint x: 543, endPoint y: 70, distance: 10.8
click at [536, 62] on button "Done" at bounding box center [550, 55] width 45 height 18
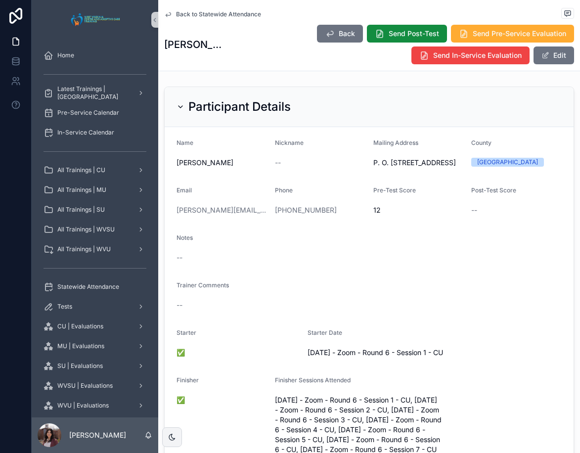
scroll to position [0, 0]
click at [216, 13] on span "Back to Statewide Attendance" at bounding box center [218, 14] width 85 height 8
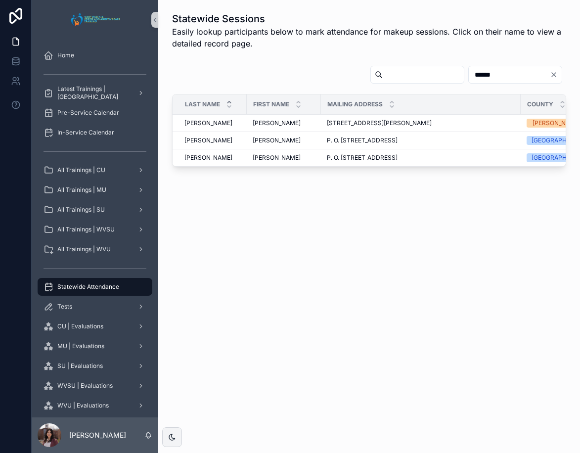
click at [464, 309] on div "Statewide Sessions Easily lookup participants below to mark attendance for make…" at bounding box center [369, 226] width 422 height 453
